Goal: Transaction & Acquisition: Purchase product/service

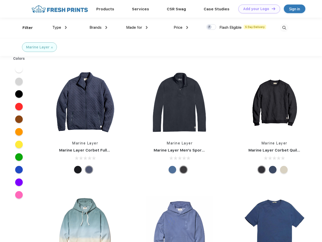
scroll to position [0, 0]
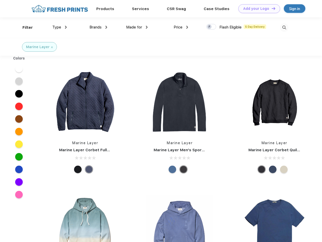
click at [257, 9] on link "Add your Logo Design Tool" at bounding box center [259, 8] width 42 height 9
click at [24, 28] on div "Filter" at bounding box center [27, 28] width 10 height 6
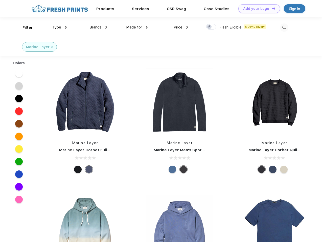
click at [60, 27] on span "Type" at bounding box center [56, 27] width 9 height 5
click at [98, 27] on span "Brands" at bounding box center [95, 27] width 12 height 5
click at [137, 27] on span "Made for" at bounding box center [134, 27] width 16 height 5
click at [181, 27] on span "Price" at bounding box center [177, 27] width 9 height 5
click at [211, 27] on div at bounding box center [211, 27] width 10 height 6
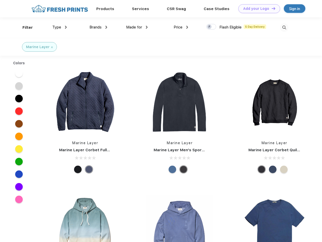
click at [209, 27] on input "checkbox" at bounding box center [207, 25] width 3 height 3
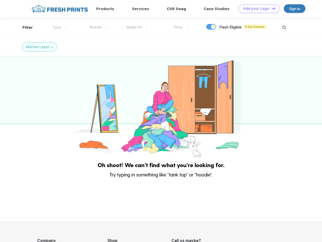
click at [284, 28] on img at bounding box center [284, 27] width 8 height 8
click at [19, 69] on div at bounding box center [161, 107] width 322 height 103
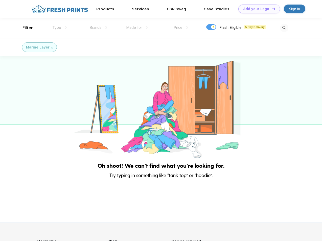
click at [19, 81] on div at bounding box center [161, 107] width 322 height 103
